Goal: Navigation & Orientation: Understand site structure

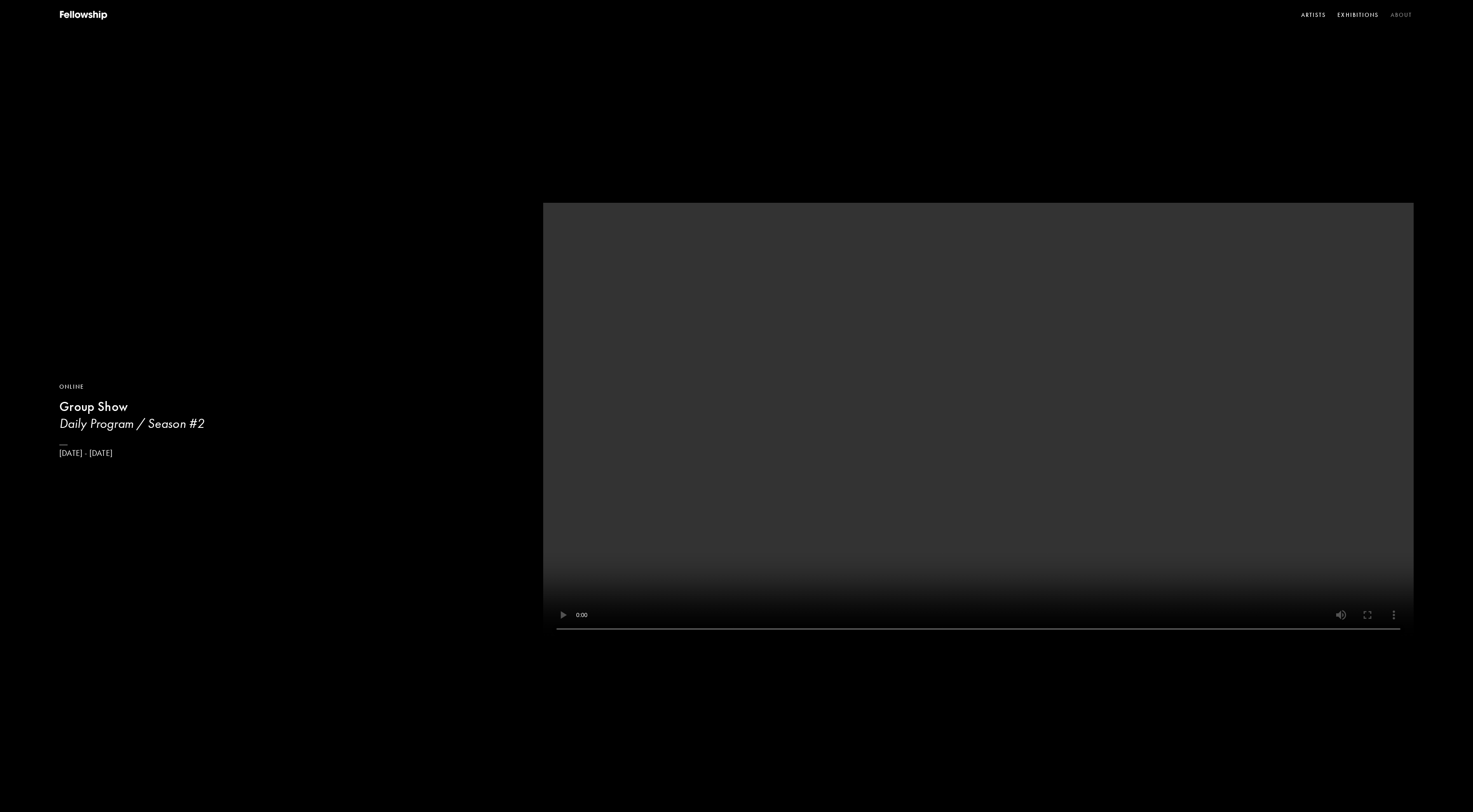
click at [1406, 14] on link "About" at bounding box center [1402, 15] width 25 height 13
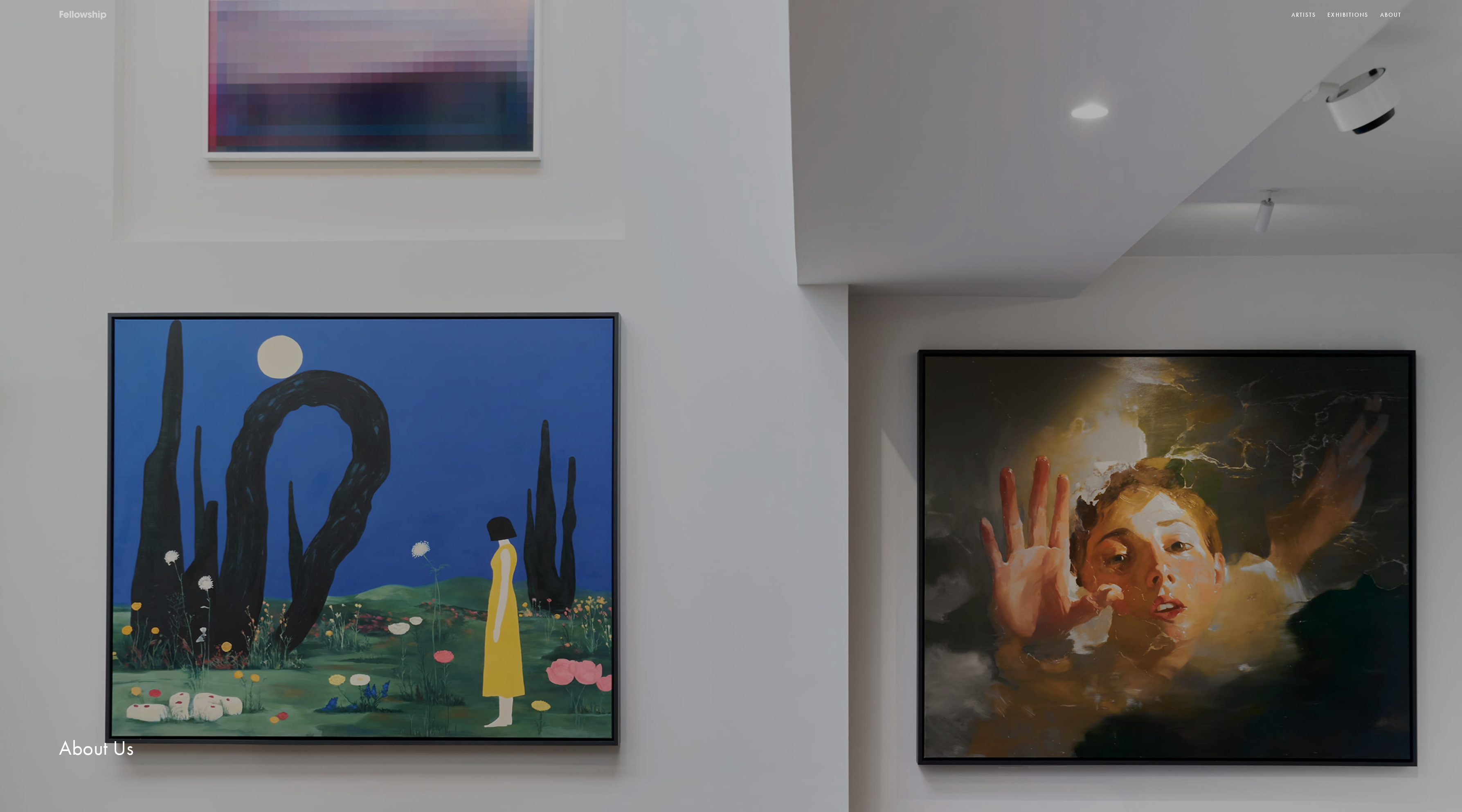
click at [73, 16] on icon at bounding box center [73, 14] width 2 height 7
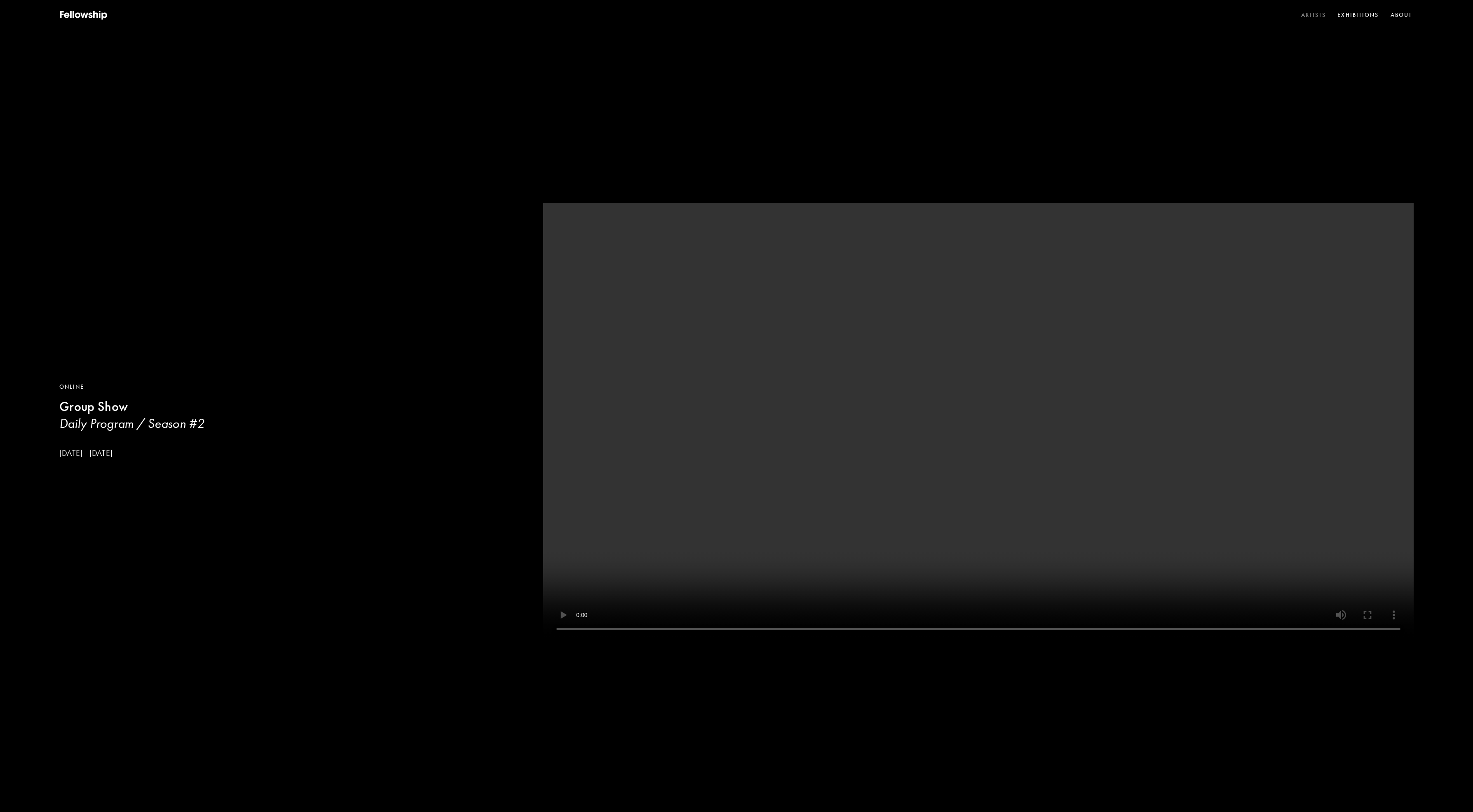
click at [1313, 19] on link "Artists" at bounding box center [1314, 15] width 29 height 13
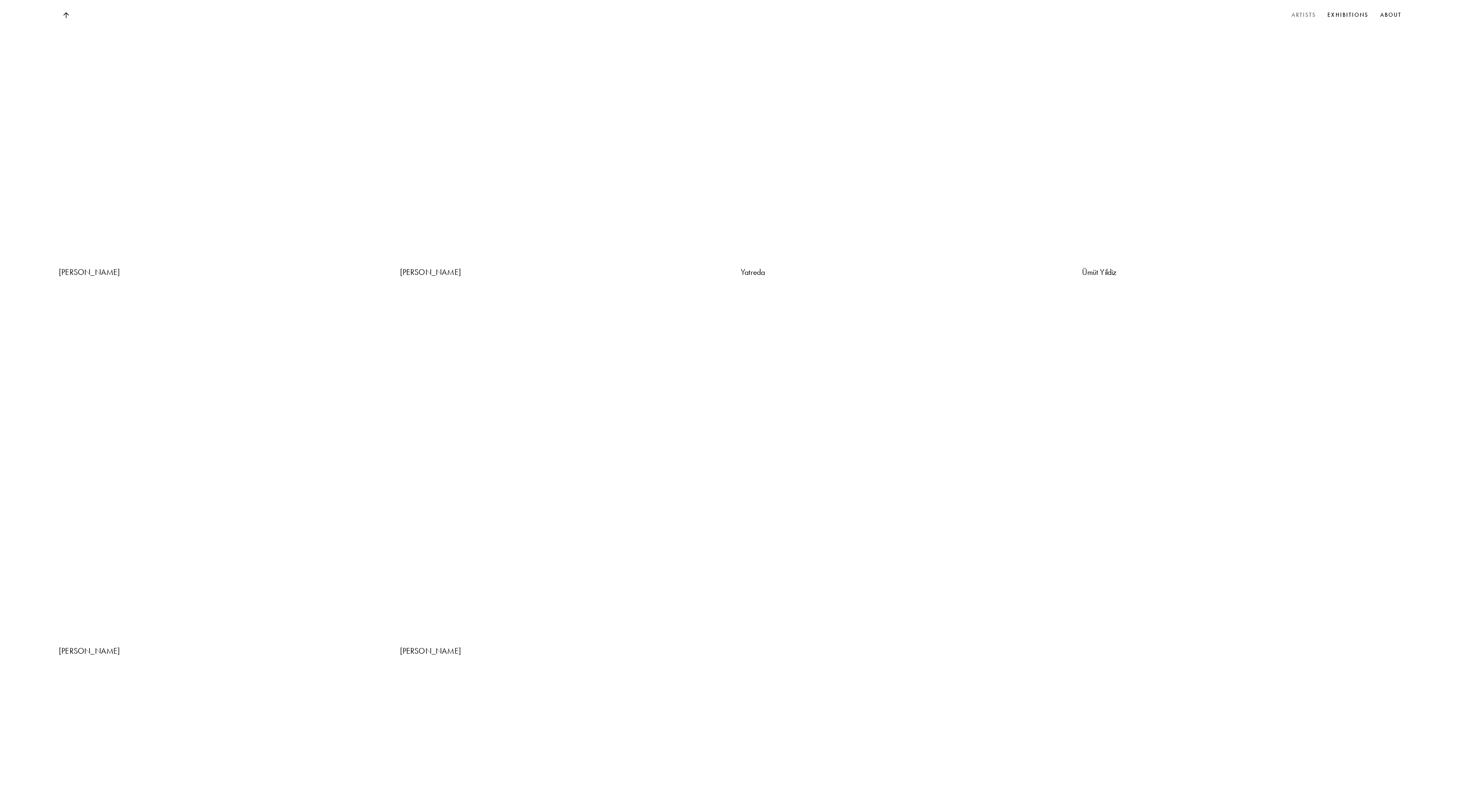
scroll to position [4008, 0]
